Goal: Task Accomplishment & Management: Manage account settings

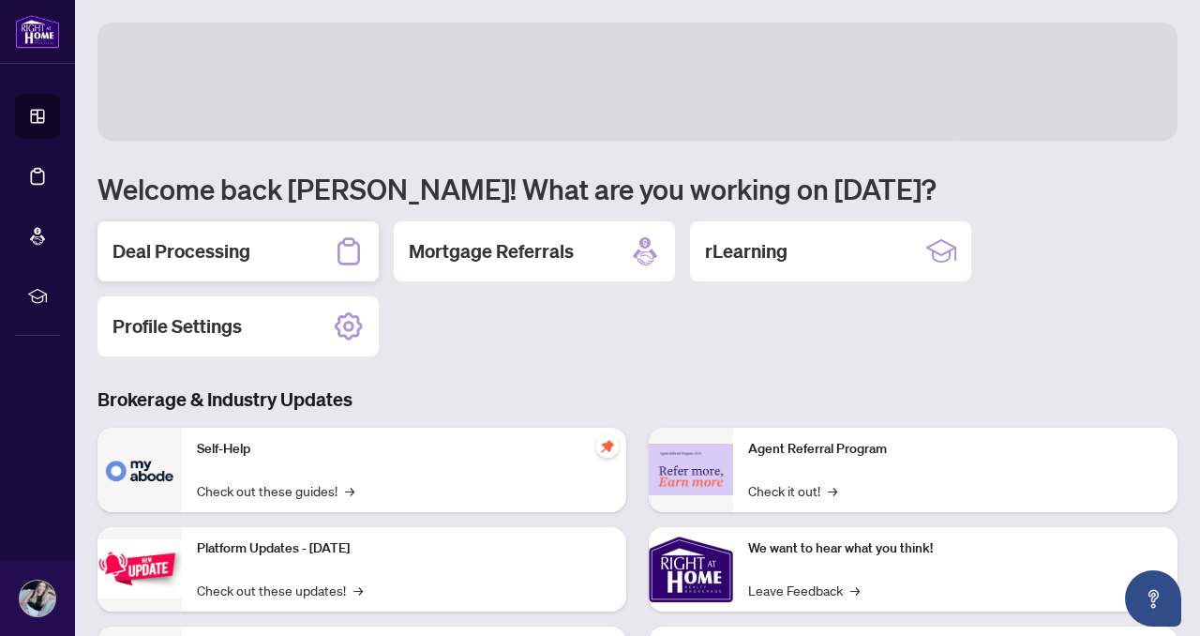
click at [133, 238] on h2 "Deal Processing" at bounding box center [181, 251] width 138 height 26
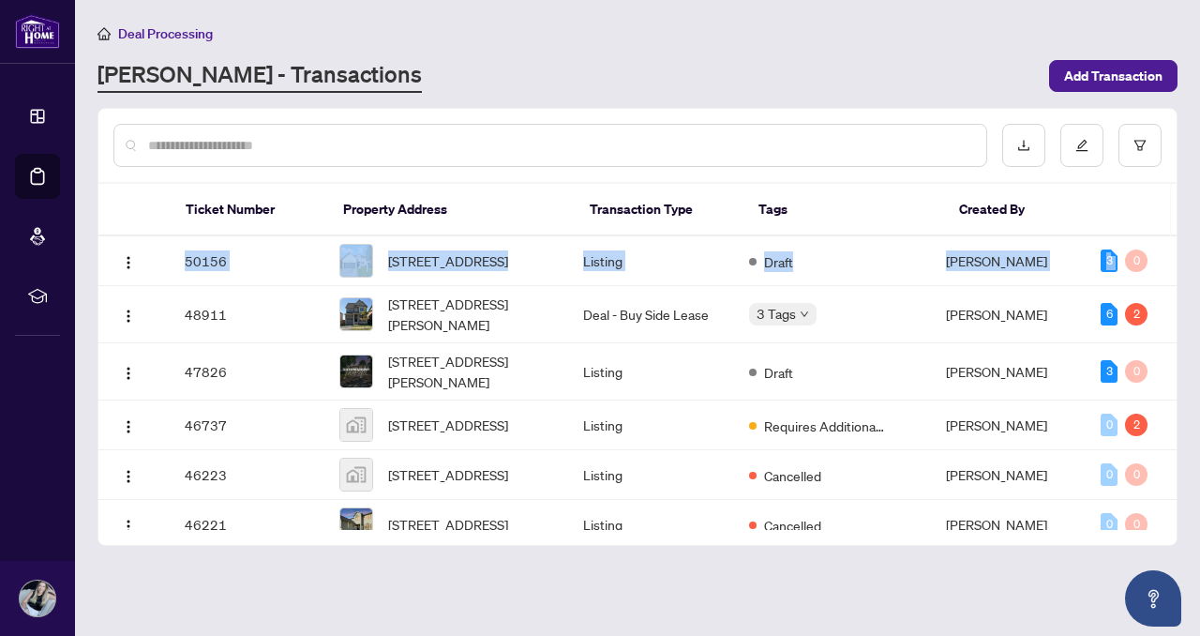
drag, startPoint x: 1170, startPoint y: 250, endPoint x: 1170, endPoint y: 279, distance: 29.1
click at [1178, 273] on main "Deal Processing [PERSON_NAME] - Transactions Add Transaction Ticket Number Prop…" at bounding box center [637, 318] width 1125 height 636
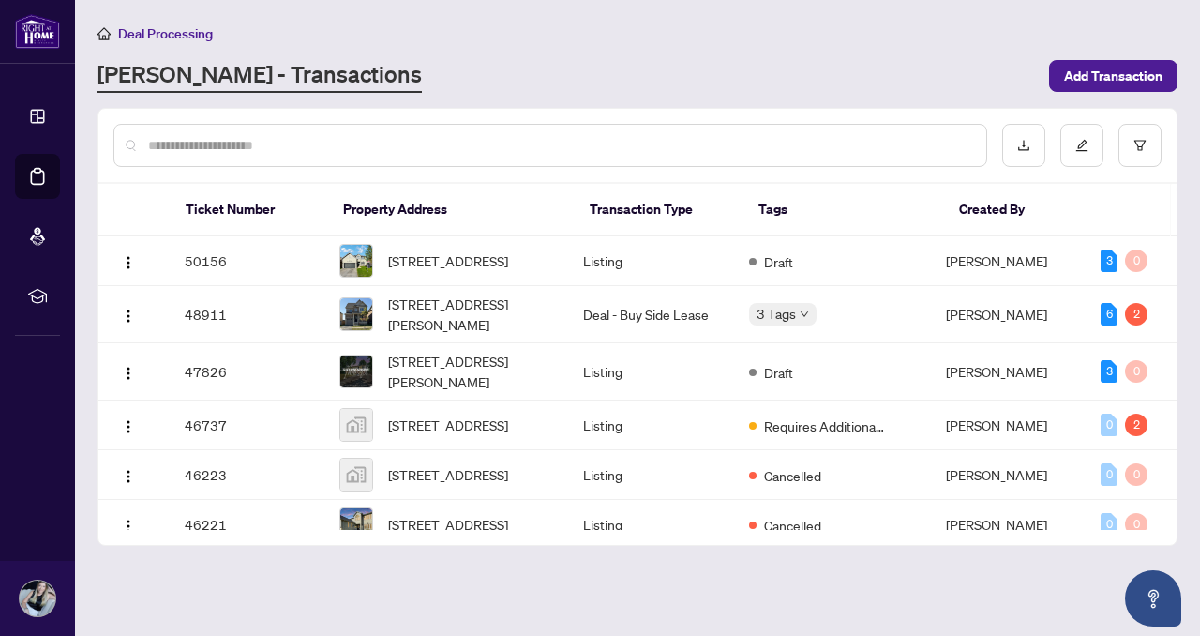
click at [1150, 188] on th at bounding box center [1125, 210] width 92 height 52
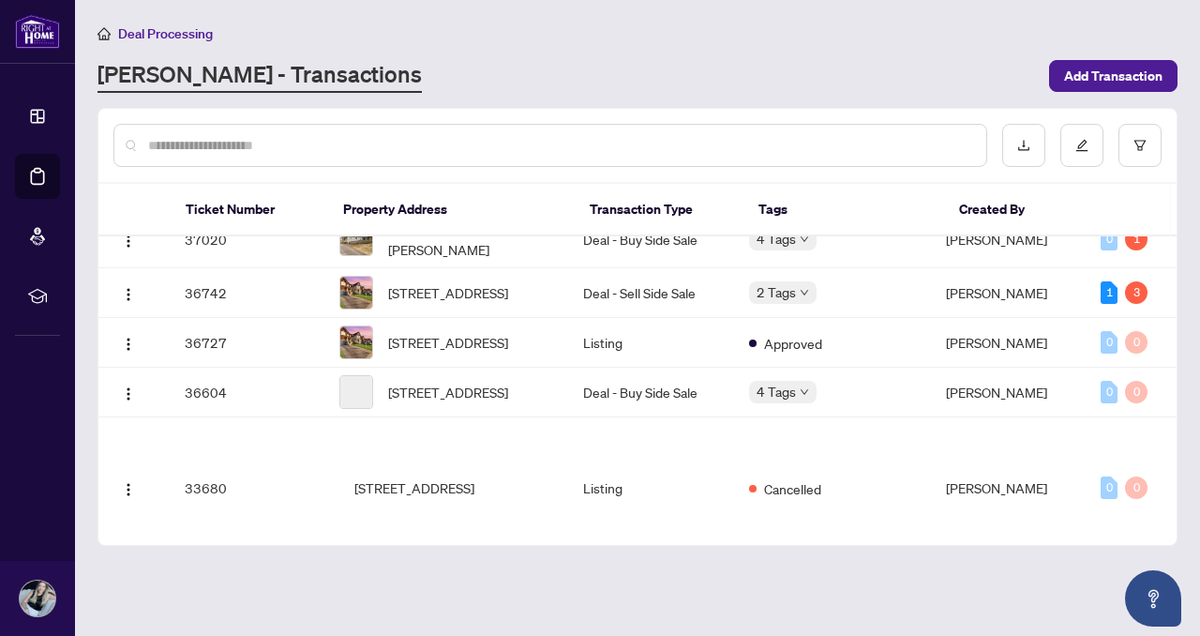
scroll to position [793, 0]
click at [446, 303] on span "[STREET_ADDRESS]" at bounding box center [448, 292] width 120 height 21
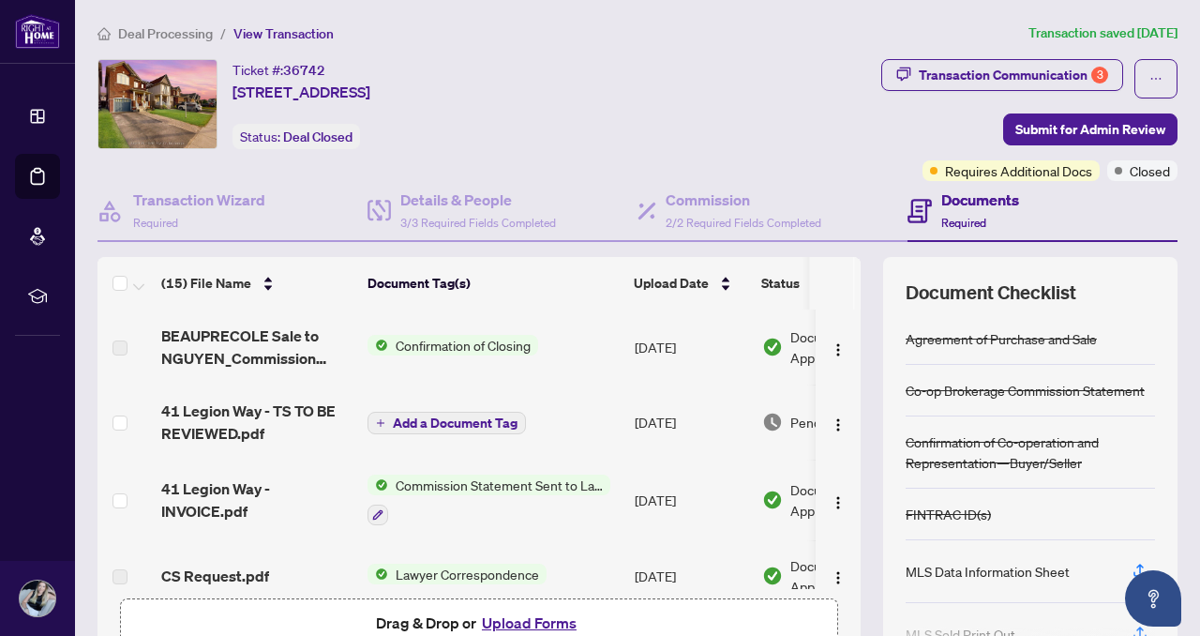
drag, startPoint x: 847, startPoint y: 327, endPoint x: 847, endPoint y: 343, distance: 15.9
click at [847, 343] on div "(15) File Name Document Tag(s) Upload Date Status BEAUPRECOLE Sale to NGUYEN_Co…" at bounding box center [637, 468] width 1080 height 422
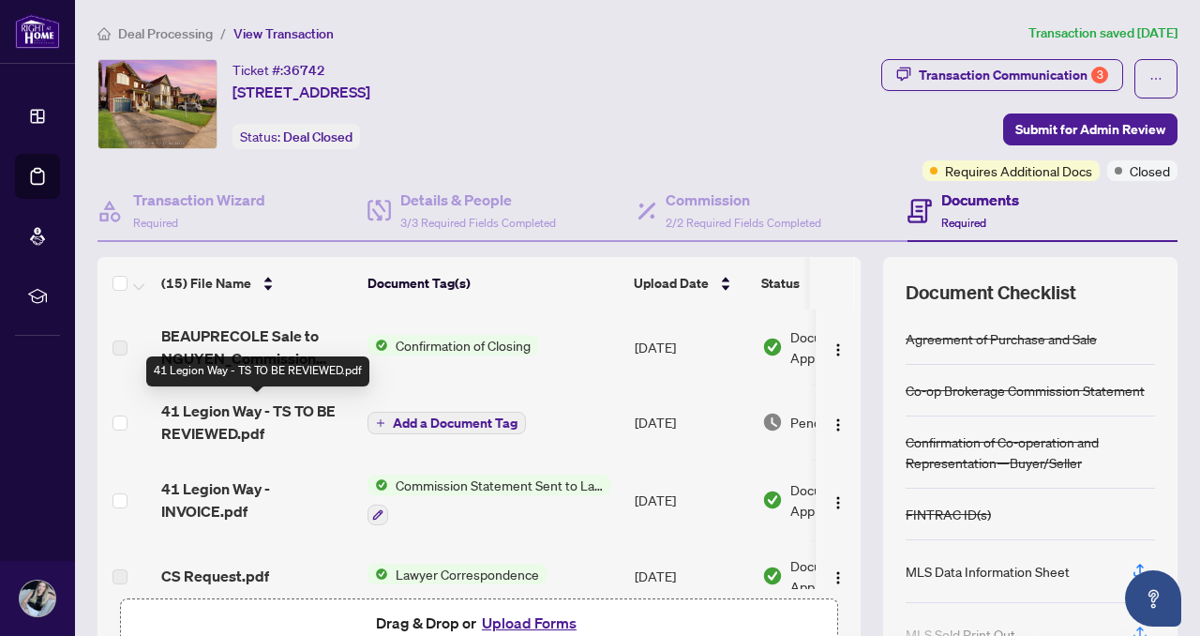
click at [257, 408] on span "41 Legion Way - TS TO BE REVIEWED.pdf" at bounding box center [256, 421] width 191 height 45
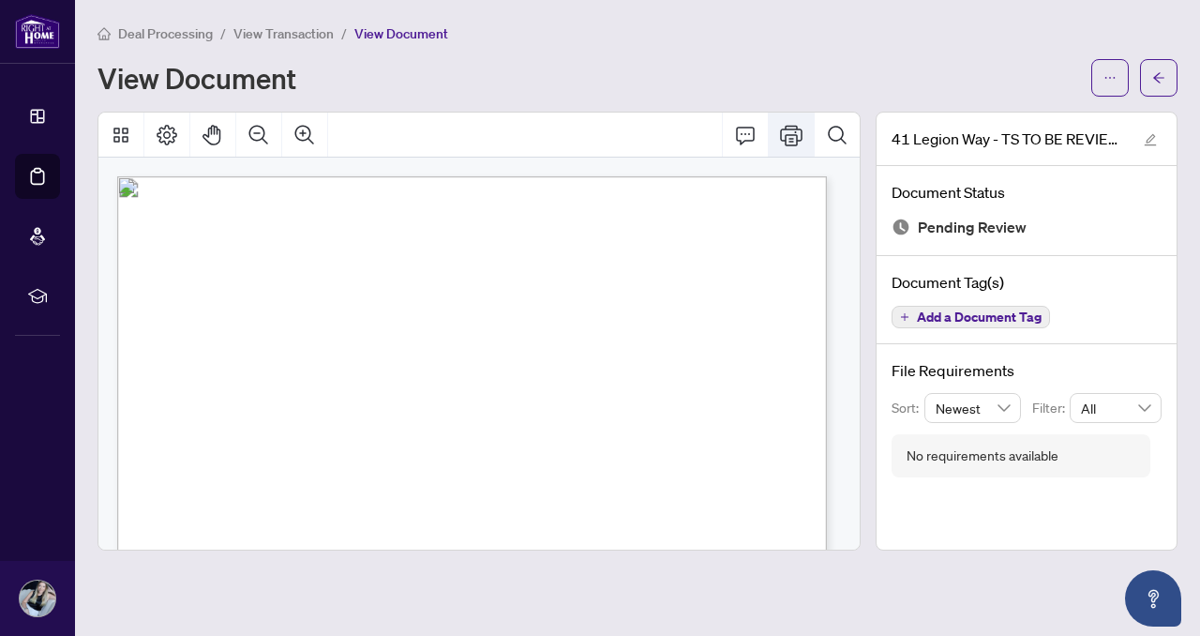
click at [792, 133] on icon "Print" at bounding box center [791, 135] width 22 height 21
click at [1160, 82] on icon "arrow-left" at bounding box center [1158, 77] width 11 height 10
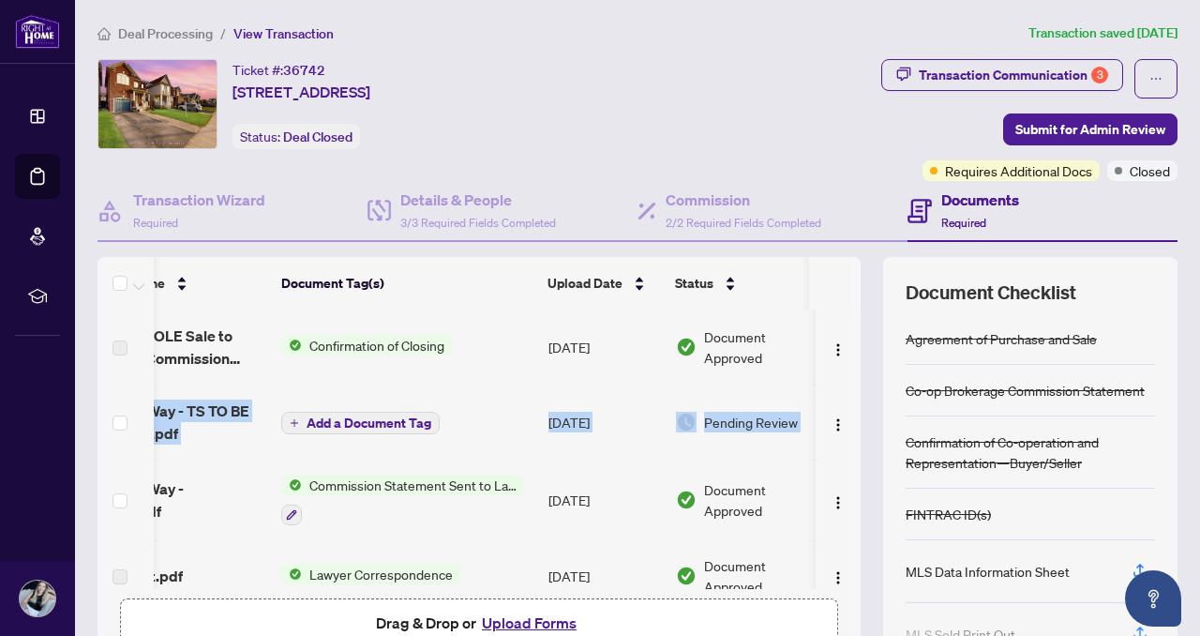
scroll to position [0, 88]
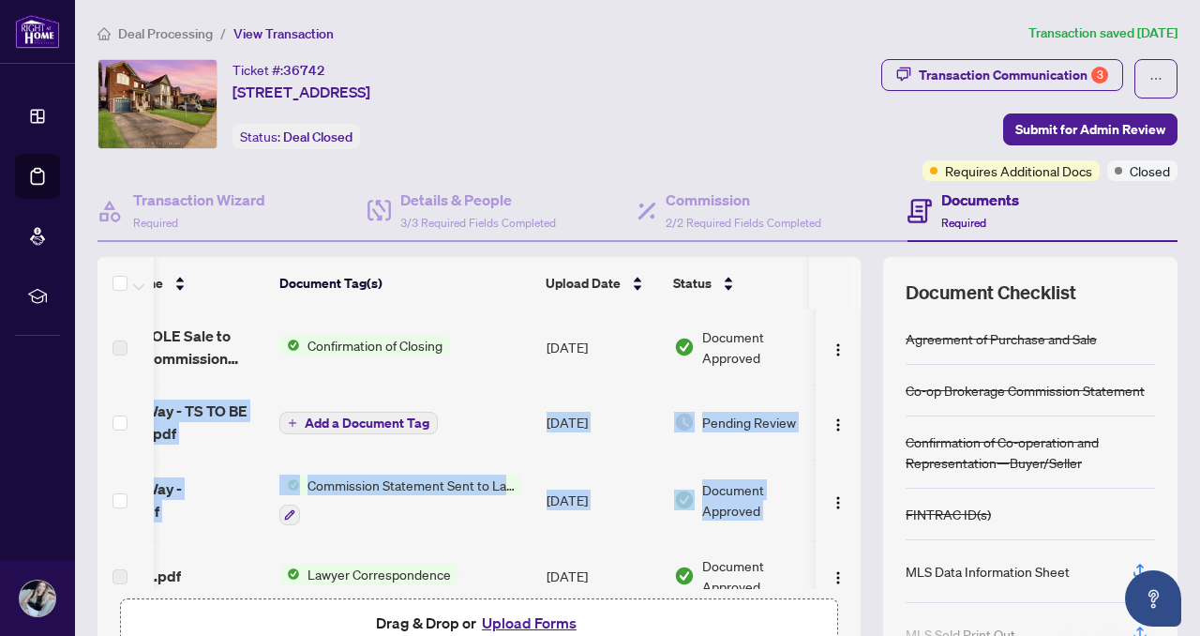
drag, startPoint x: 840, startPoint y: 325, endPoint x: 831, endPoint y: 460, distance: 135.3
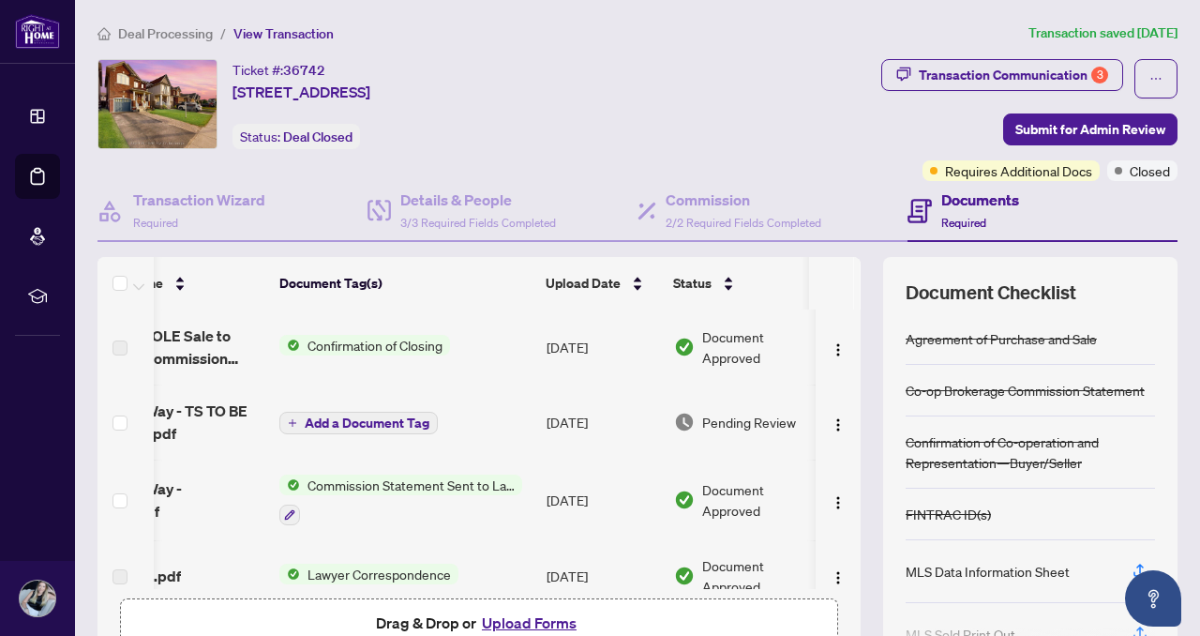
click at [828, 156] on div "Transaction Communication 3 Submit for Admin Review Requires Additional Docs Cl…" at bounding box center [904, 120] width 548 height 122
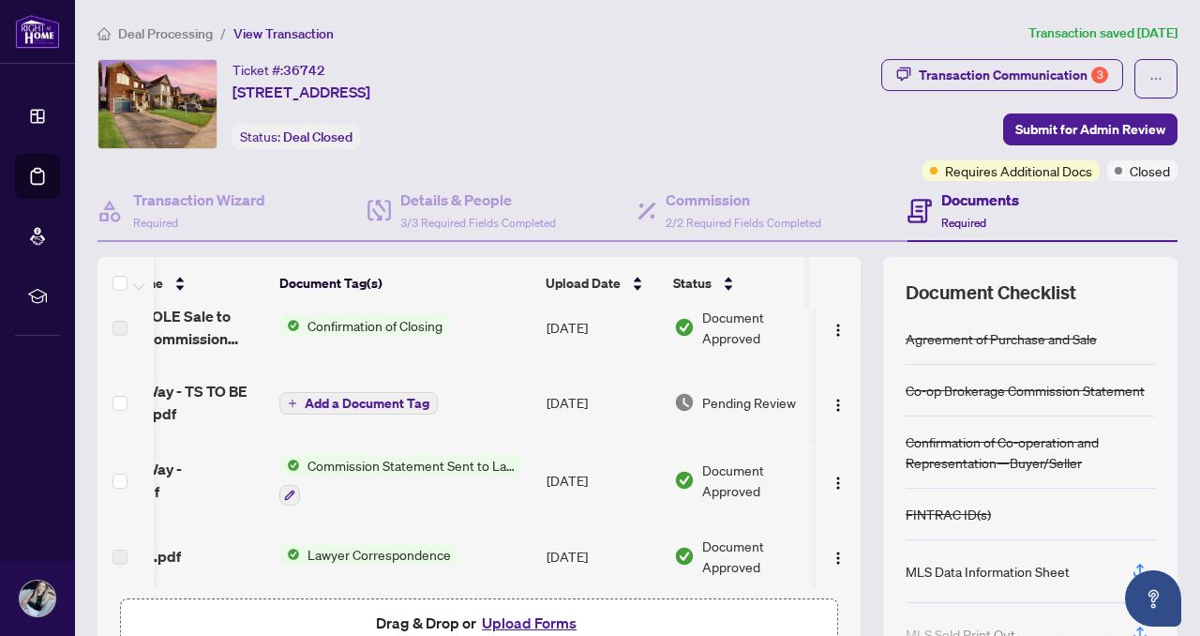
scroll to position [176, 0]
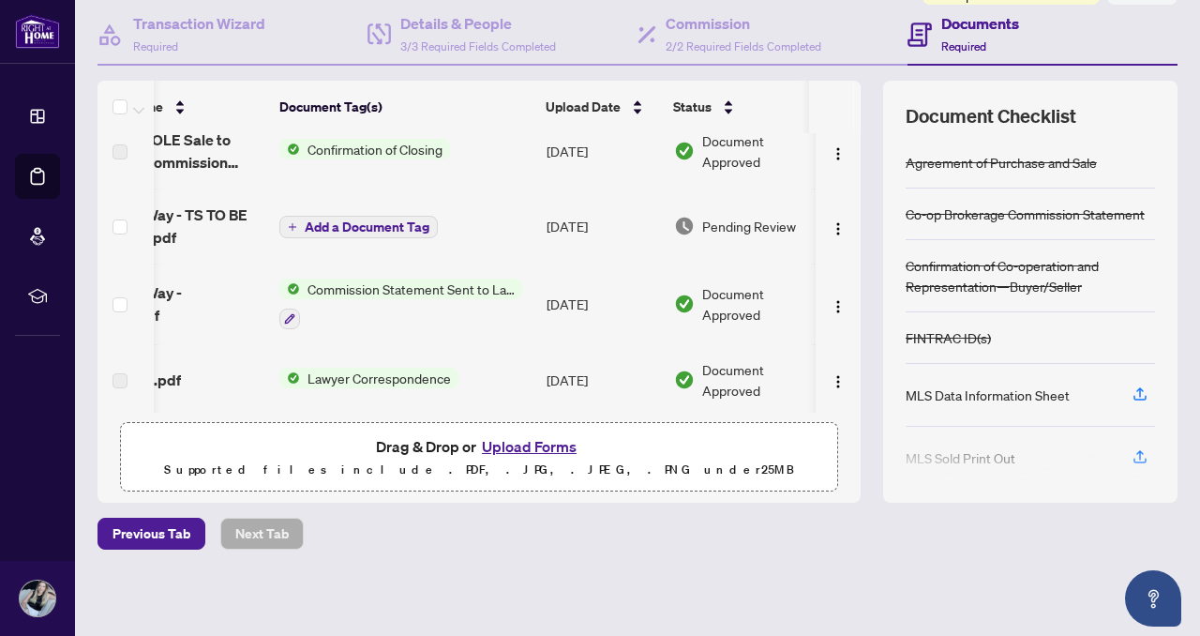
click at [523, 442] on button "Upload Forms" at bounding box center [529, 446] width 106 height 24
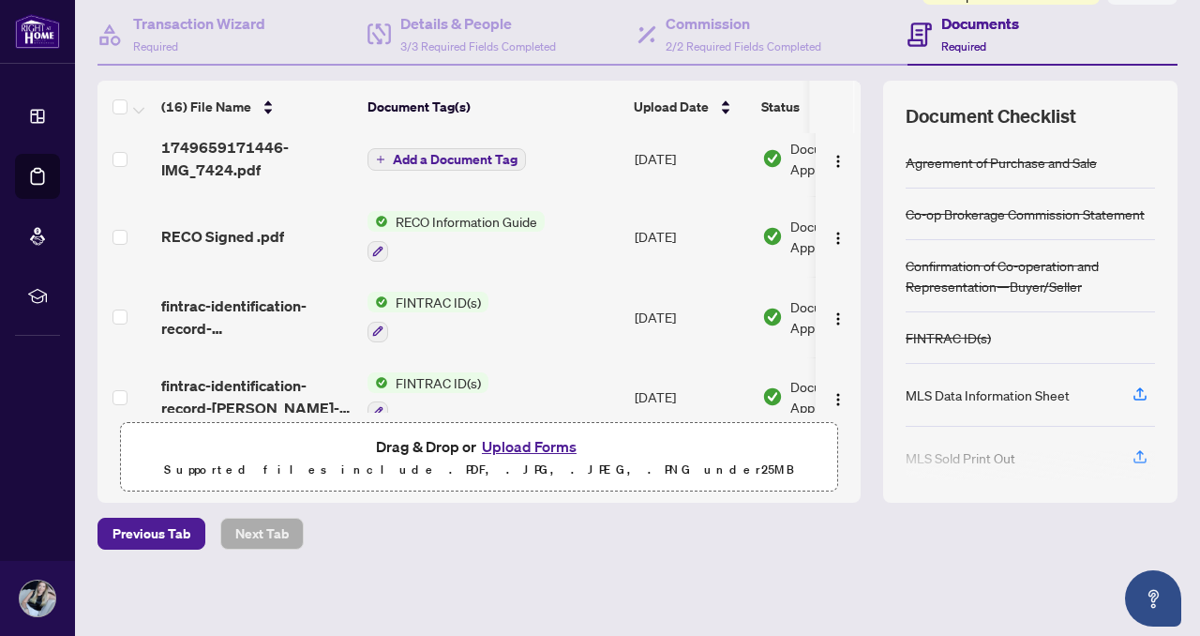
scroll to position [405, 0]
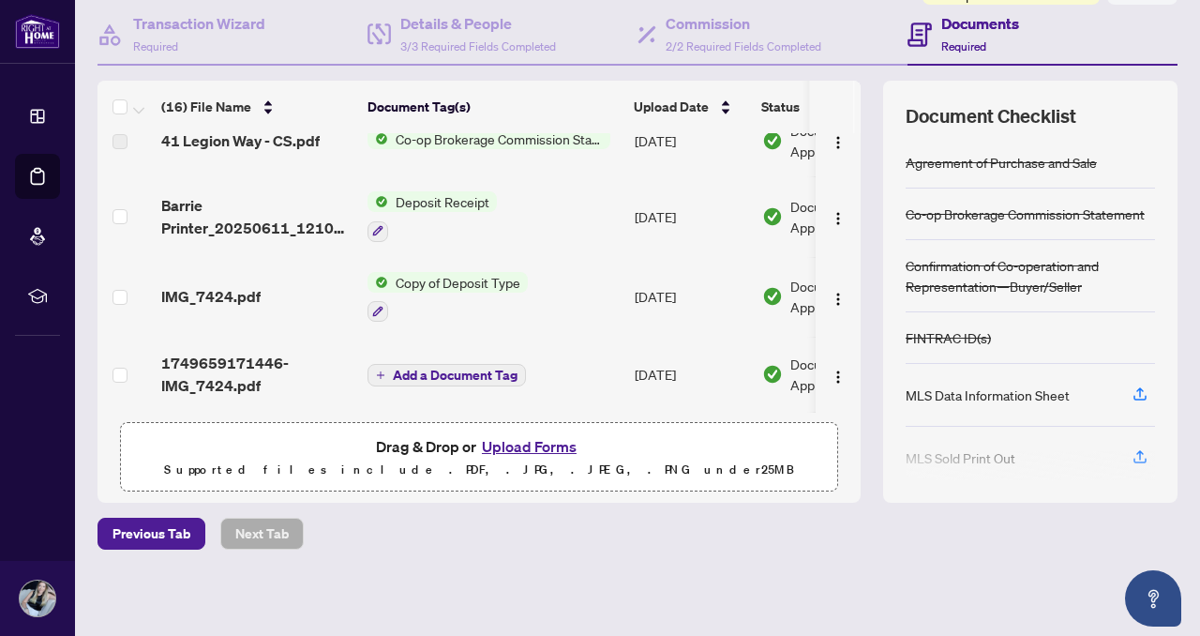
click at [507, 443] on button "Upload Forms" at bounding box center [529, 446] width 106 height 24
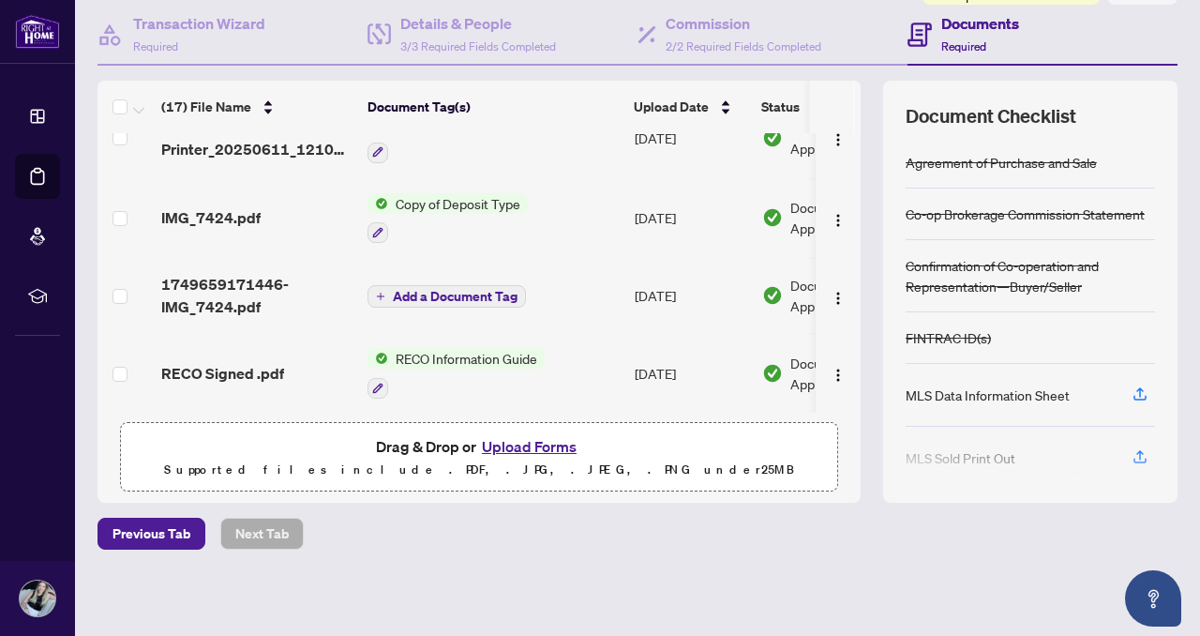
scroll to position [548, 0]
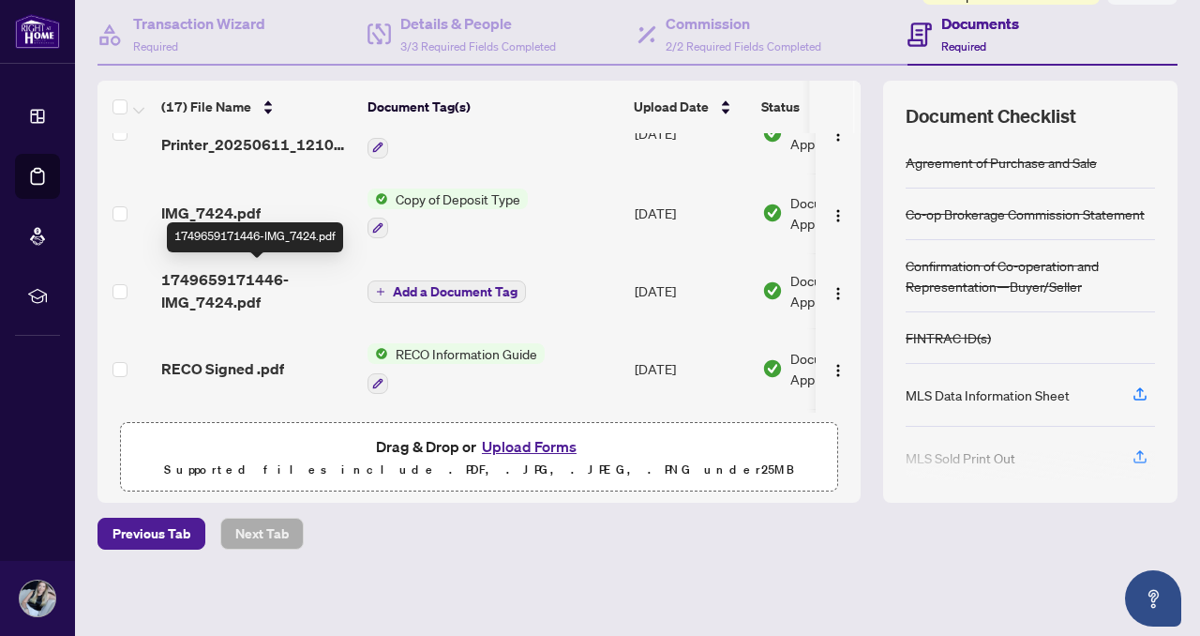
click at [233, 286] on span "1749659171446-IMG_7424.pdf" at bounding box center [256, 290] width 191 height 45
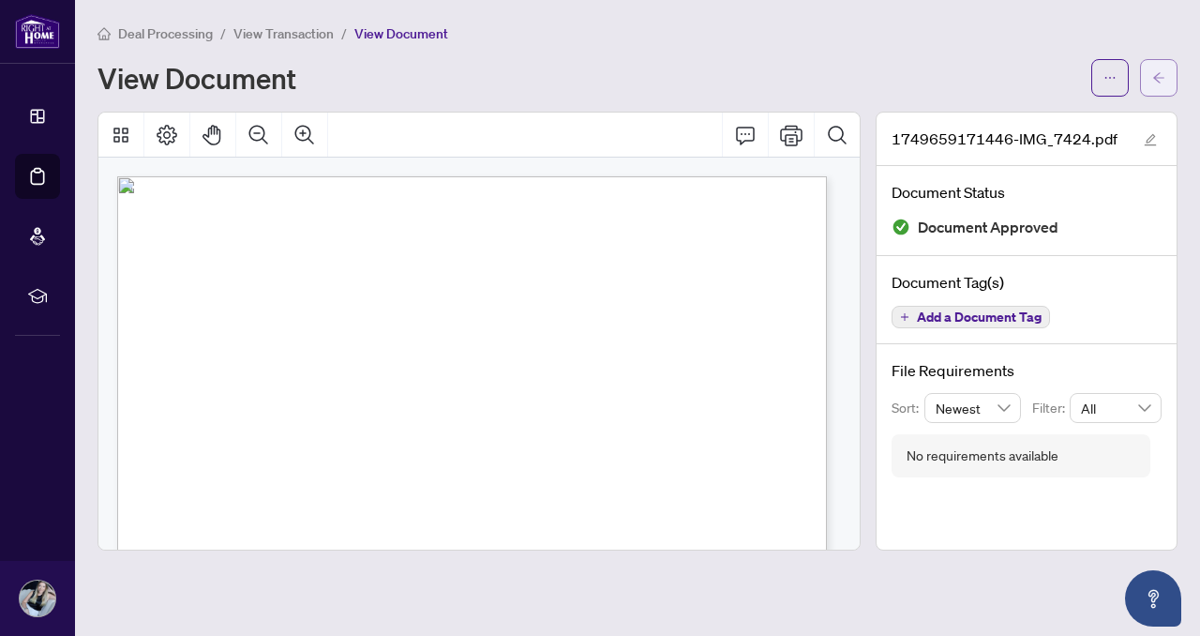
click at [1149, 69] on button "button" at bounding box center [1158, 77] width 37 height 37
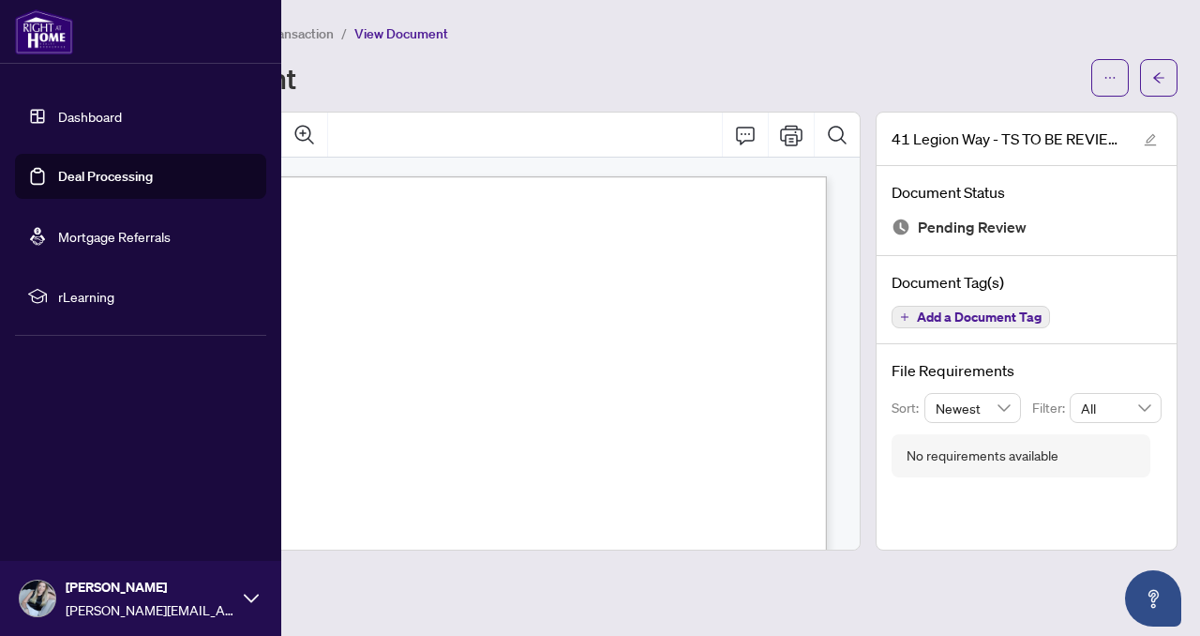
click at [68, 115] on link "Dashboard" at bounding box center [90, 116] width 64 height 17
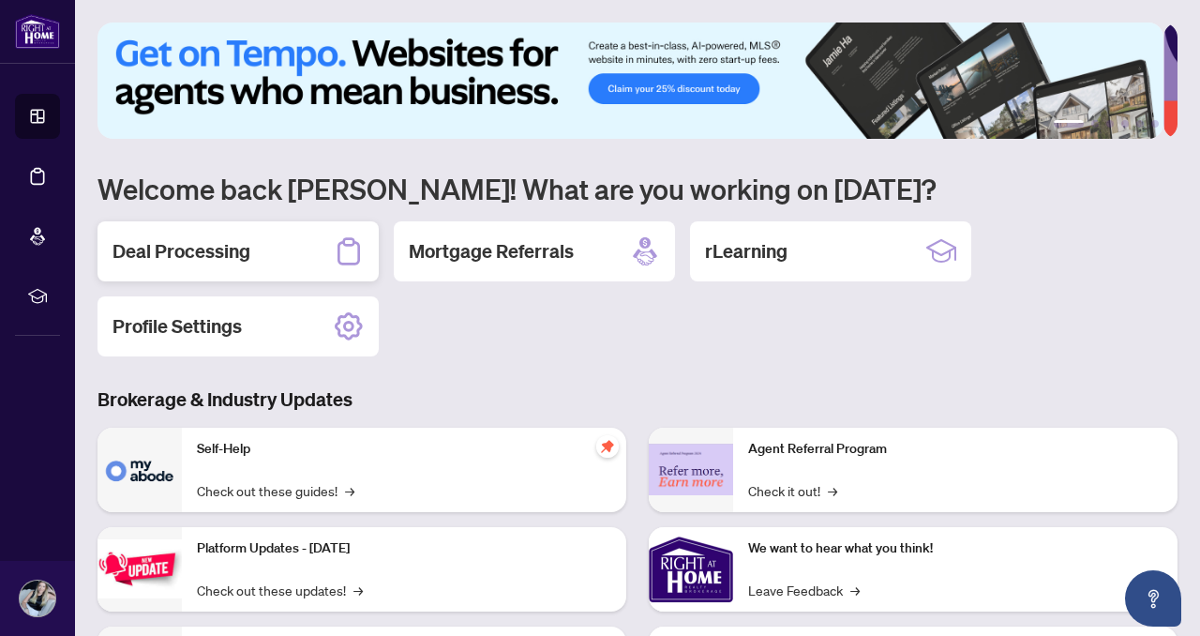
click at [199, 252] on h2 "Deal Processing" at bounding box center [181, 251] width 138 height 26
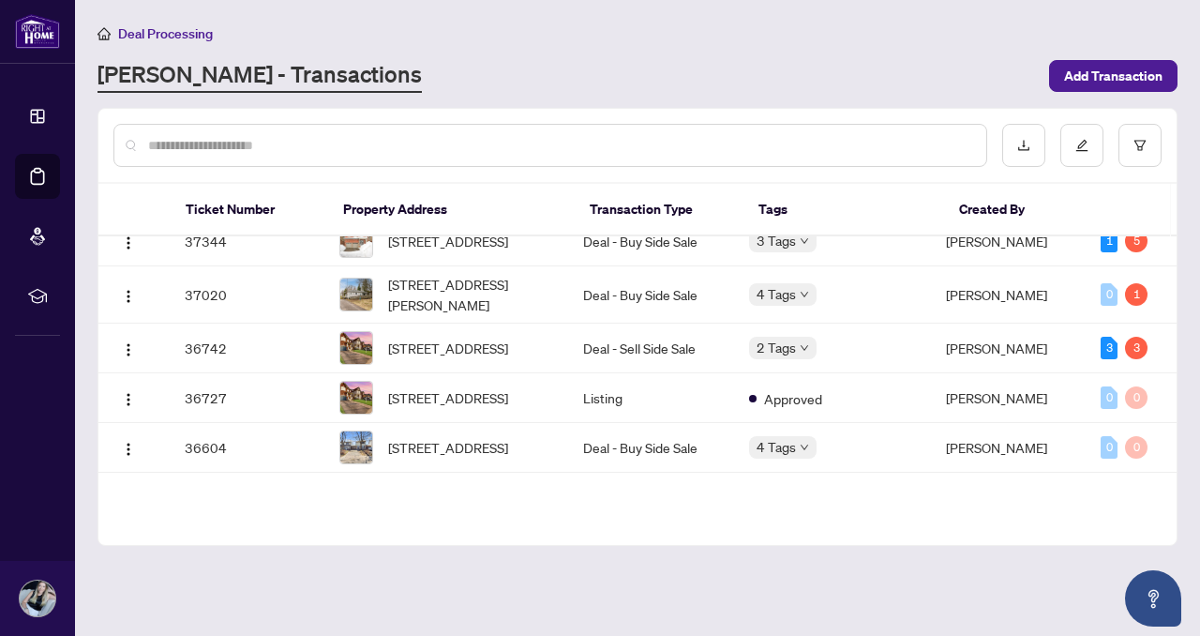
scroll to position [808, 0]
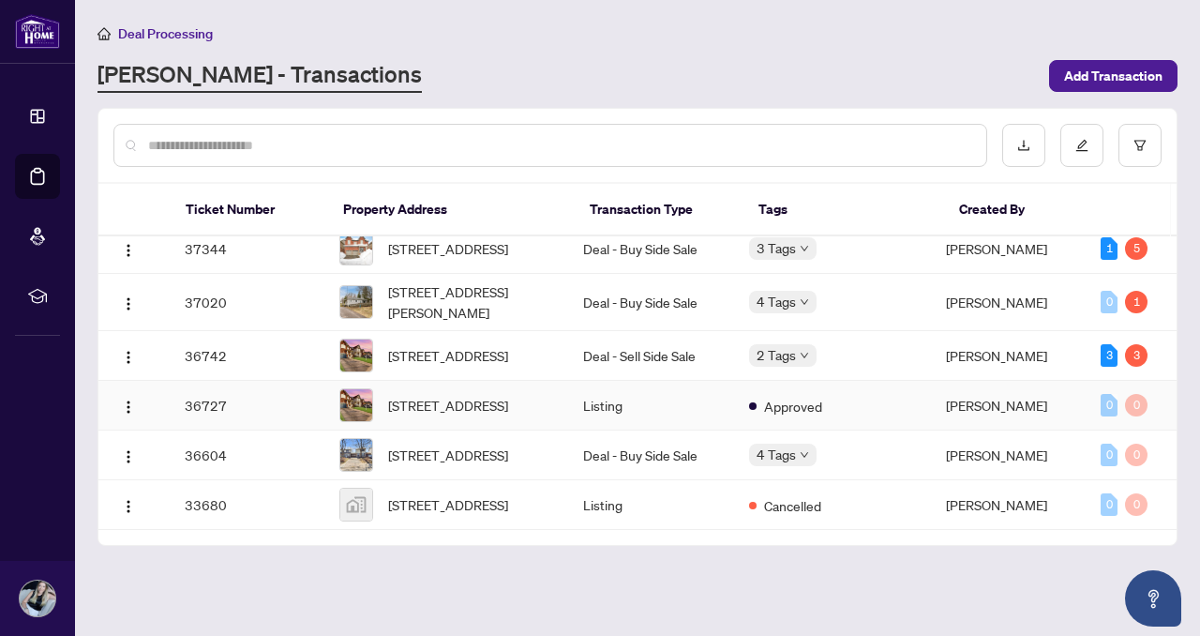
click at [226, 430] on td "36727" at bounding box center [247, 406] width 155 height 50
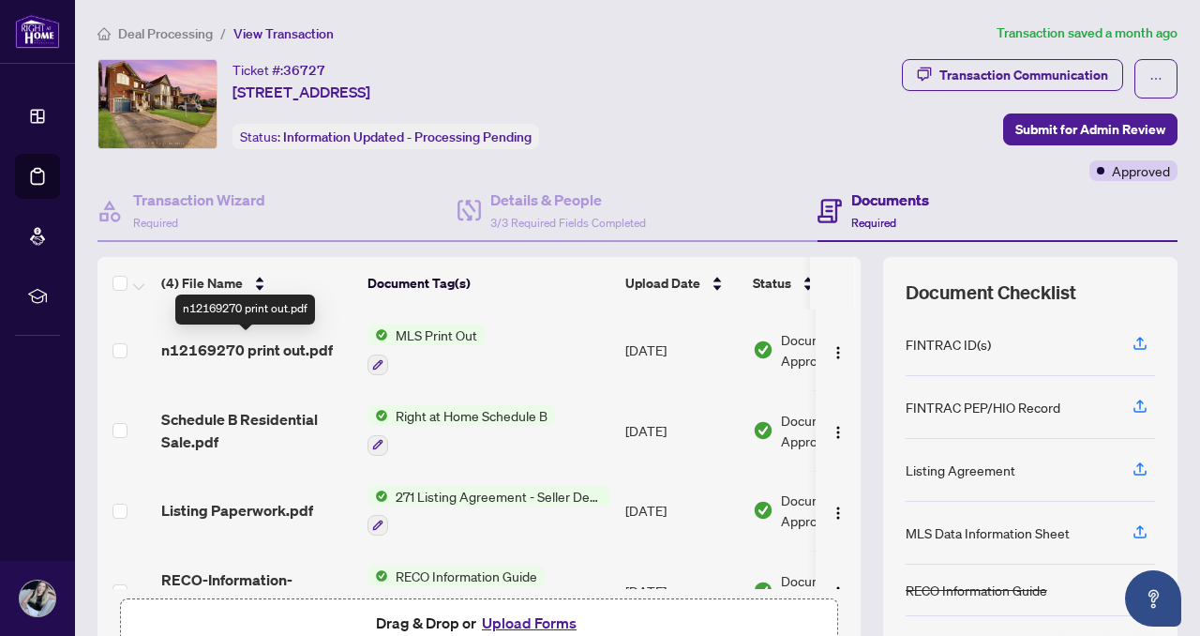
click at [219, 352] on span "n12169270 print out.pdf" at bounding box center [247, 349] width 172 height 22
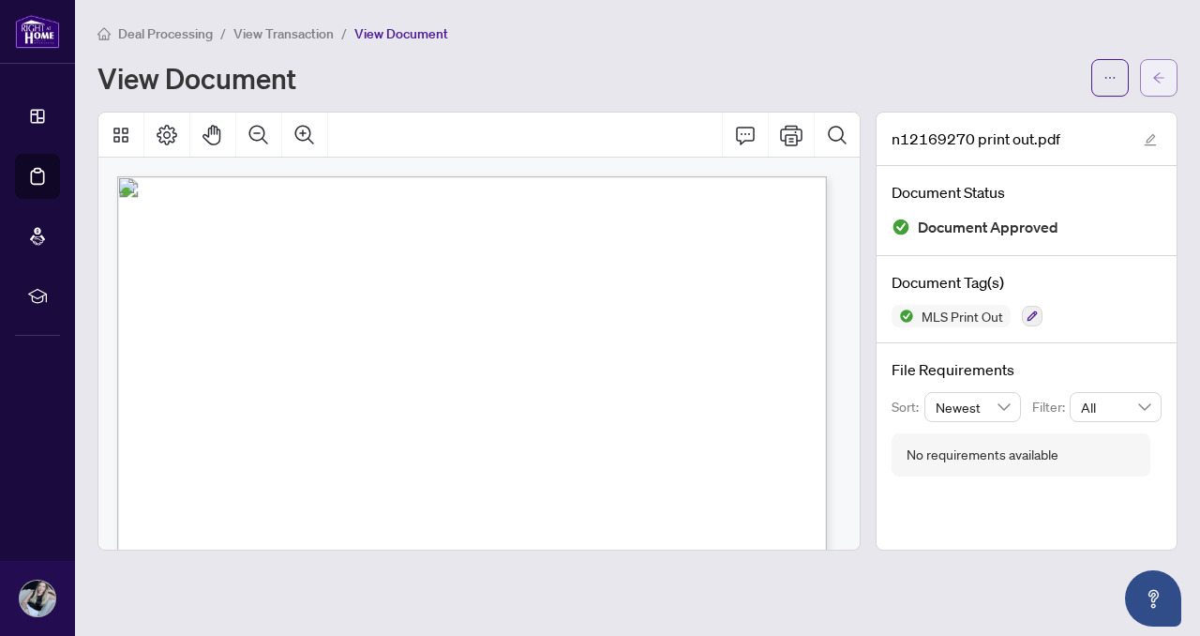
click at [1153, 72] on icon "arrow-left" at bounding box center [1158, 77] width 13 height 13
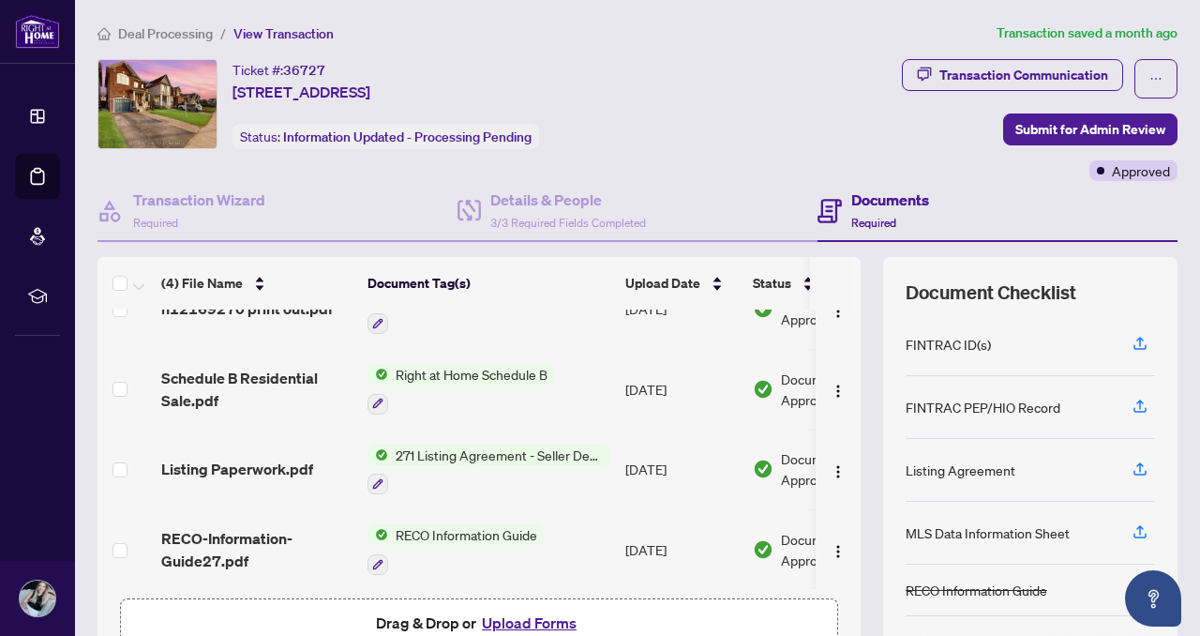
scroll to position [45, 0]
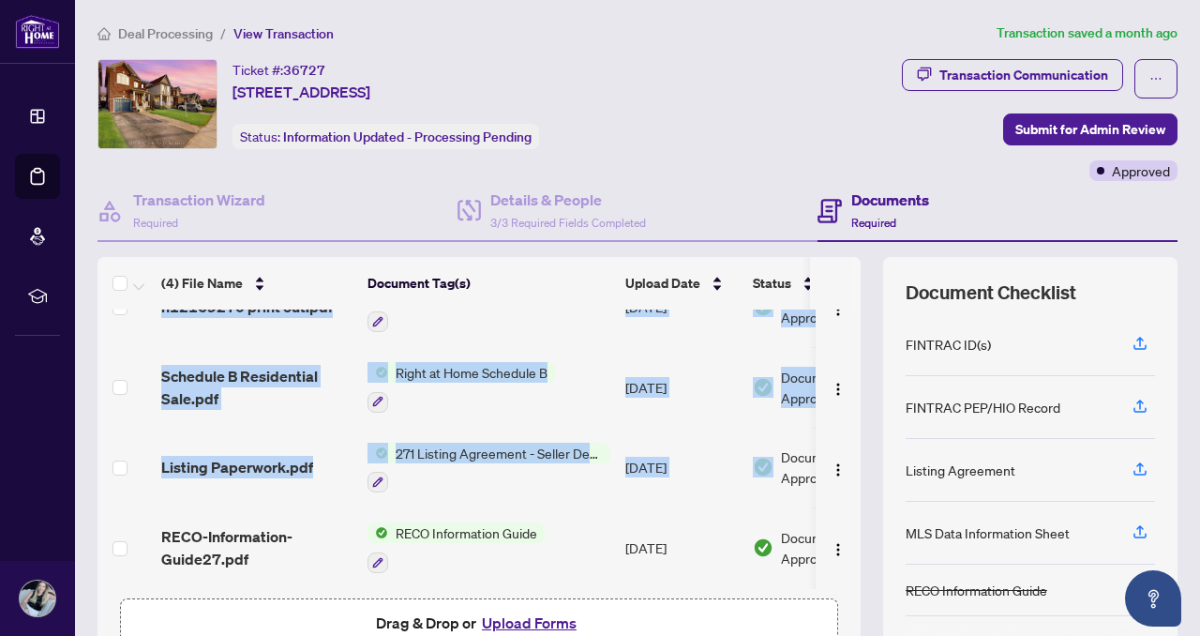
drag, startPoint x: 847, startPoint y: 437, endPoint x: 857, endPoint y: 290, distance: 147.5
click at [857, 290] on div "(4) File Name Document Tag(s) Upload Date Status n12169270 print out.pdf MLS Pr…" at bounding box center [637, 468] width 1080 height 422
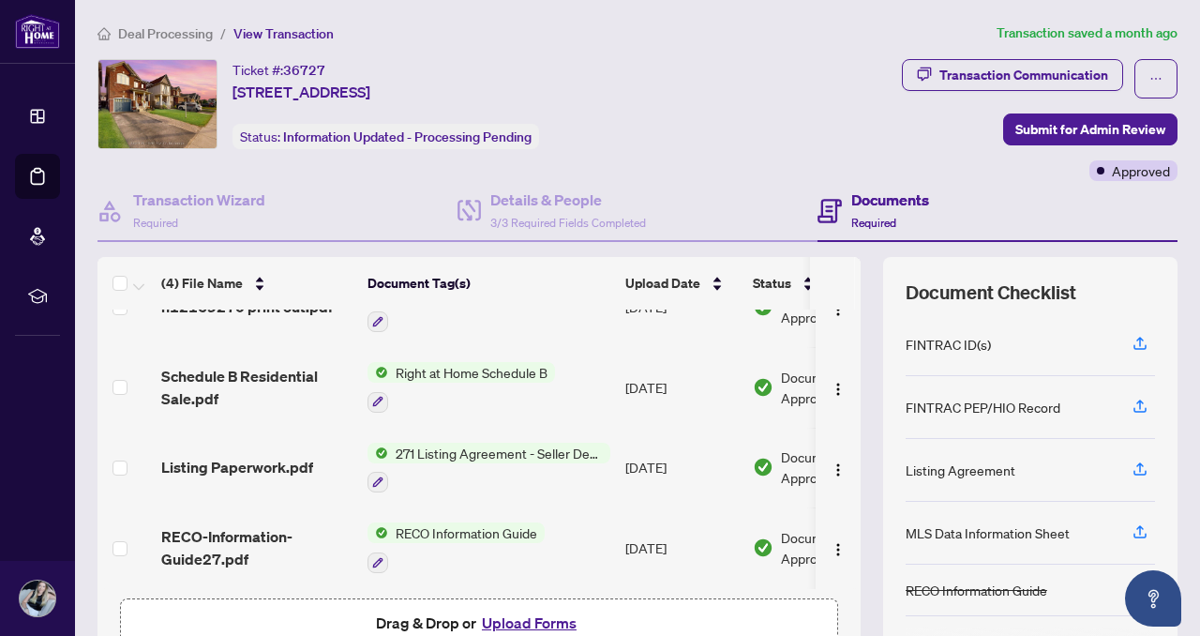
click at [752, 115] on div "Transaction Communication Submit for Admin Review Approved" at bounding box center [952, 120] width 454 height 122
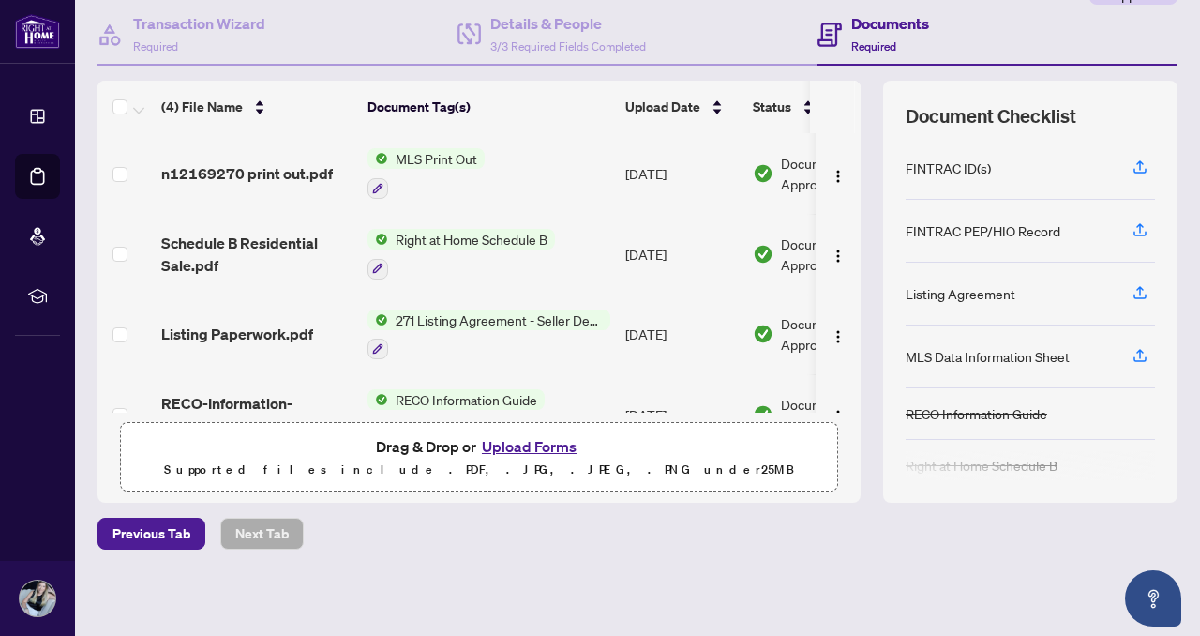
scroll to position [0, 0]
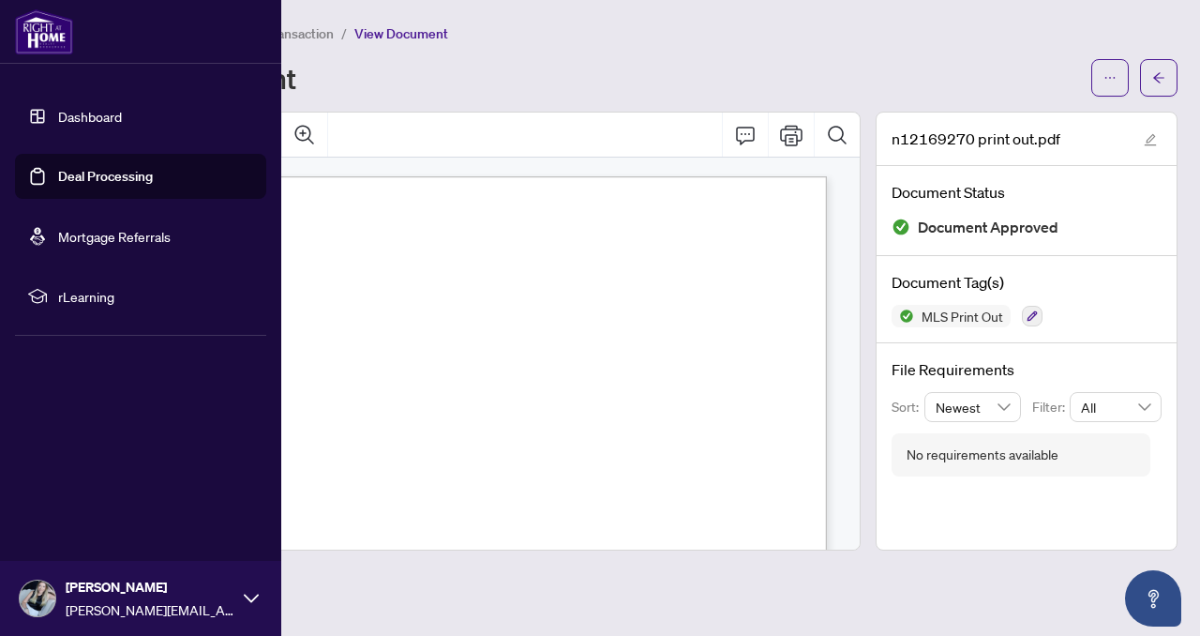
click at [77, 115] on link "Dashboard" at bounding box center [90, 116] width 64 height 17
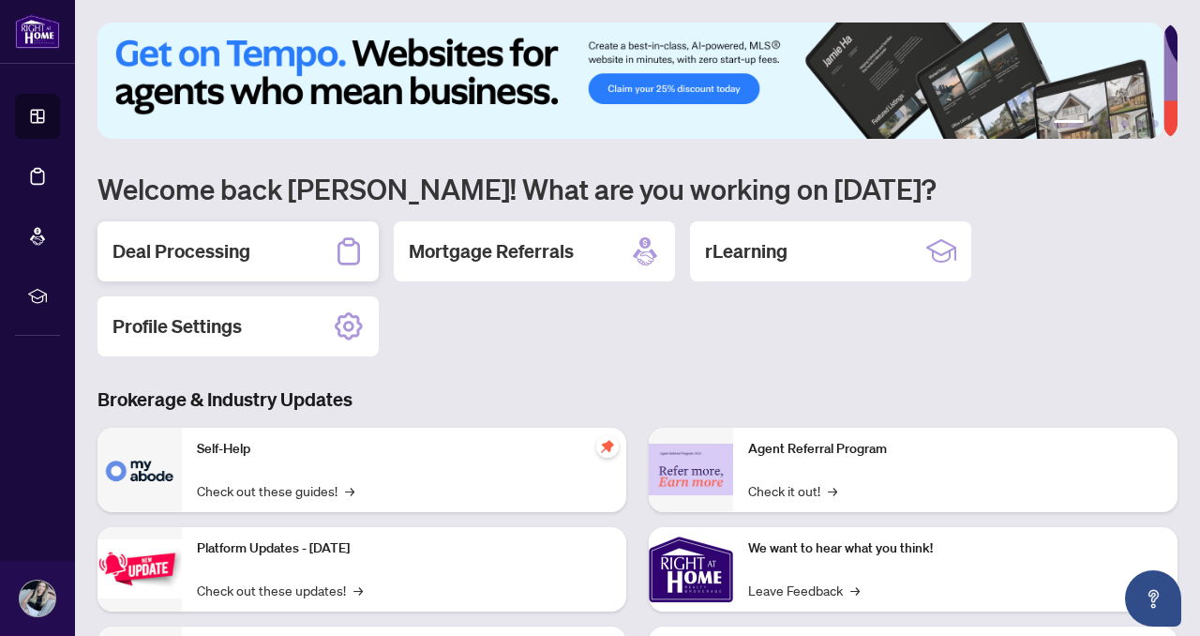
click at [259, 233] on div "Deal Processing" at bounding box center [237, 251] width 281 height 60
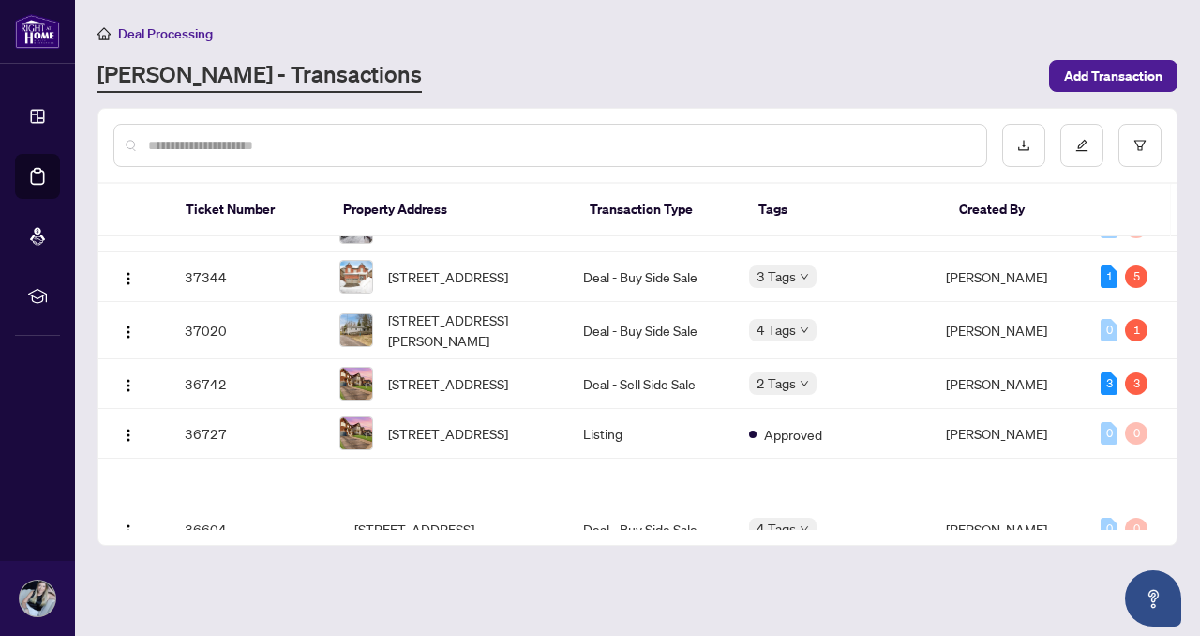
scroll to position [763, 0]
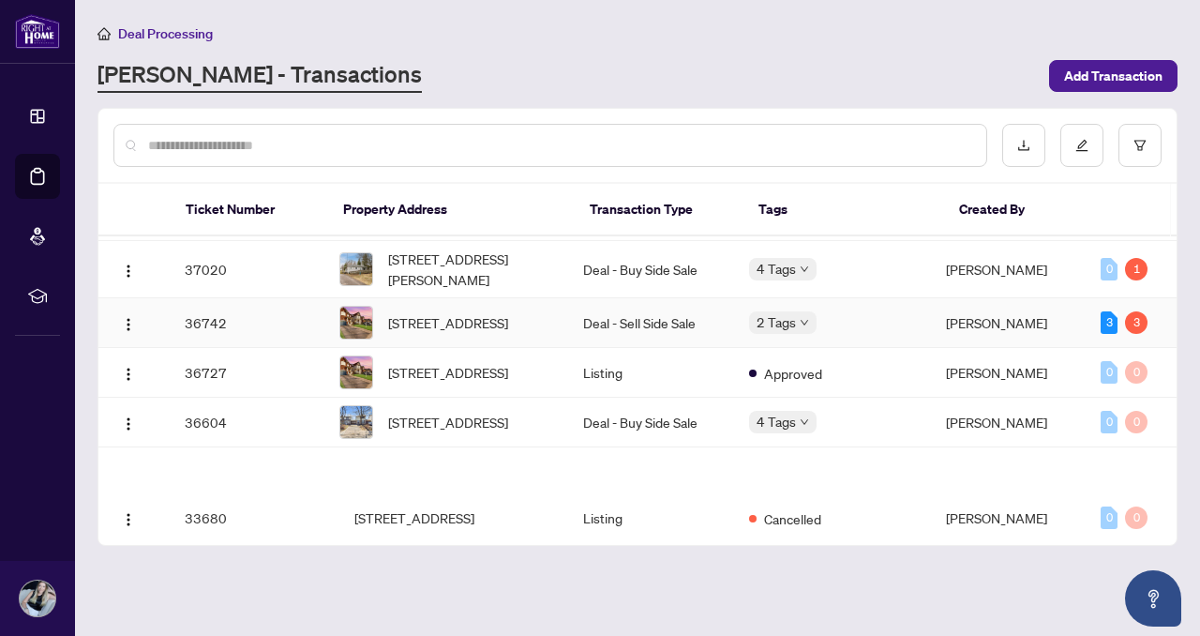
click at [207, 348] on td "36742" at bounding box center [247, 323] width 155 height 50
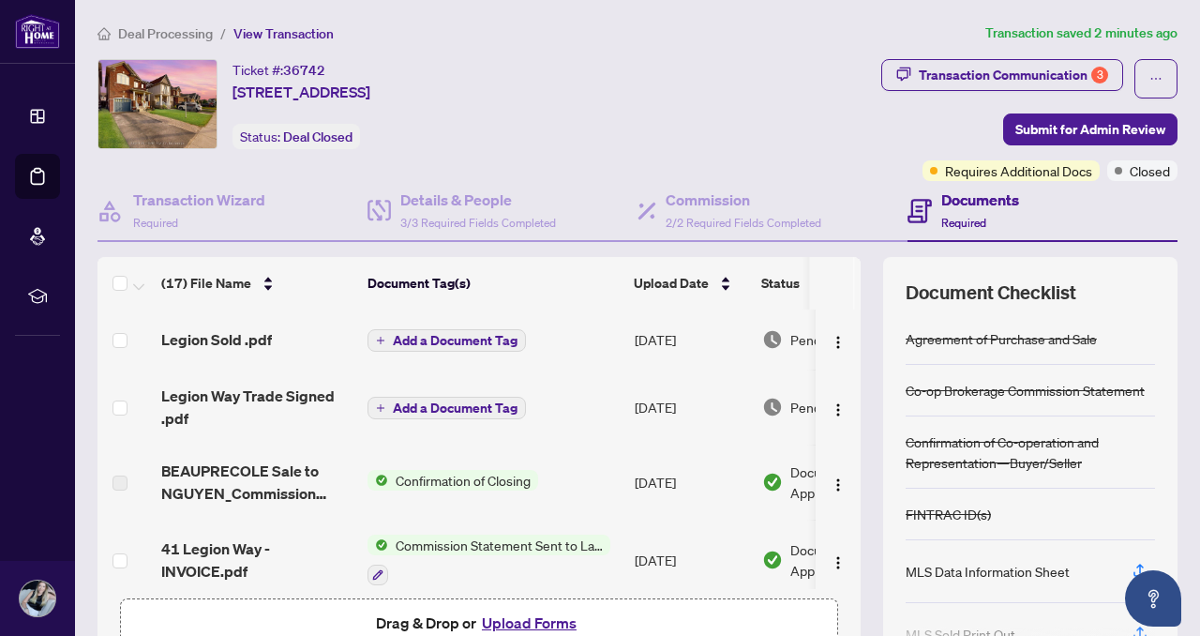
scroll to position [7, 0]
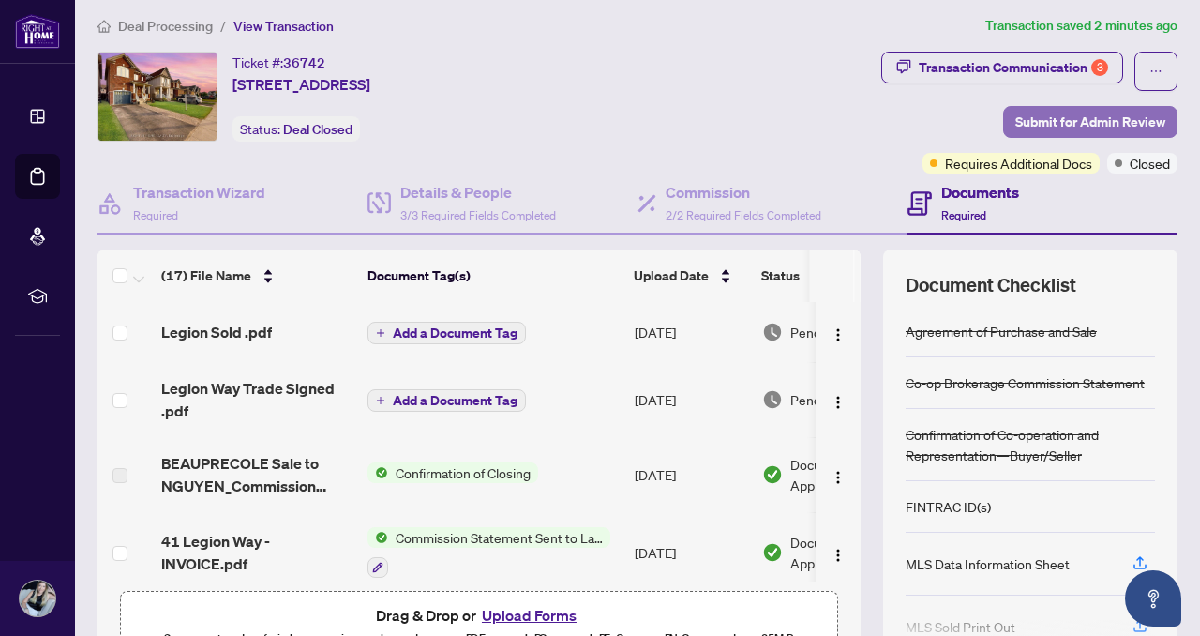
click at [1096, 113] on span "Submit for Admin Review" at bounding box center [1090, 122] width 150 height 30
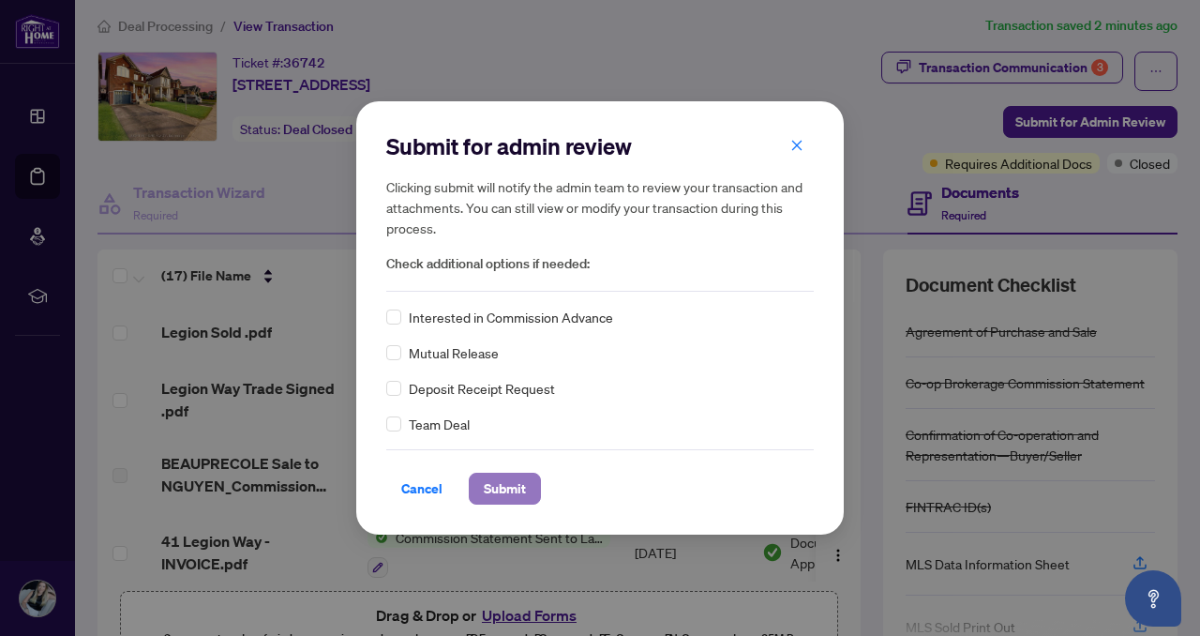
click at [502, 484] on span "Submit" at bounding box center [505, 488] width 42 height 30
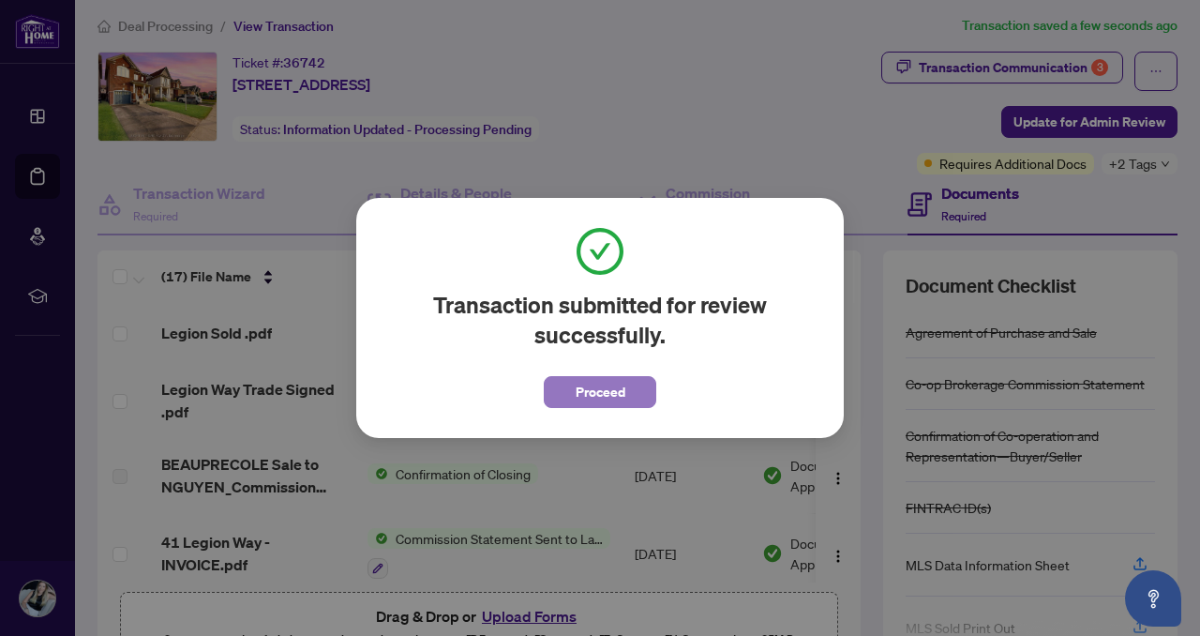
click at [593, 392] on span "Proceed" at bounding box center [601, 392] width 50 height 30
